Goal: Communication & Community: Answer question/provide support

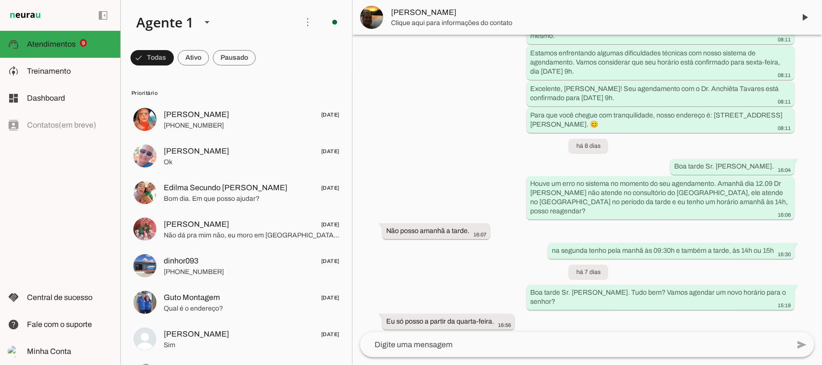
scroll to position [700, 0]
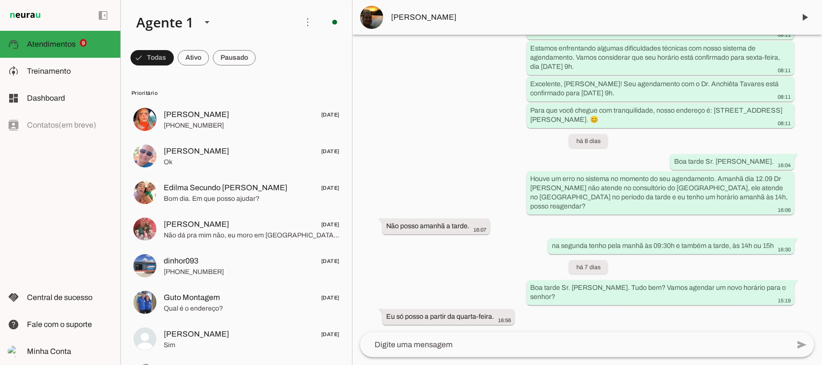
click at [494, 345] on textarea at bounding box center [574, 345] width 429 height 12
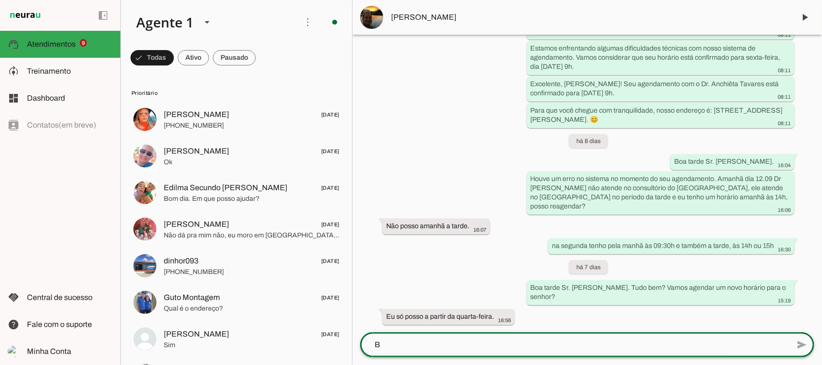
scroll to position [0, 0]
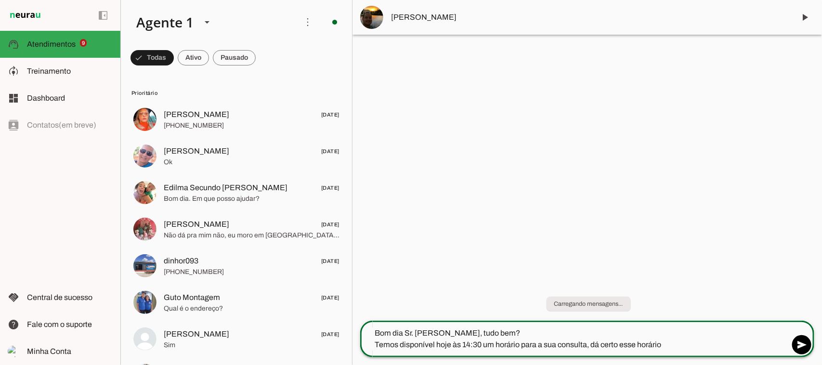
type textarea "Bom dia Sr. [PERSON_NAME], tudo bem? Temos disponível hoje às 14:30 um horário …"
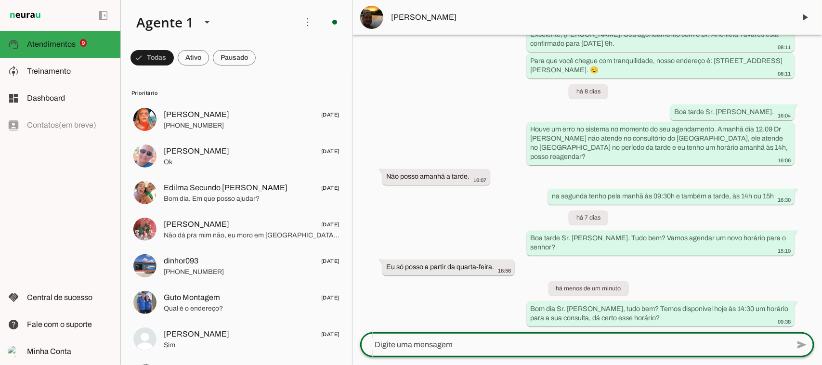
scroll to position [751, 0]
